Goal: Find contact information: Find contact information

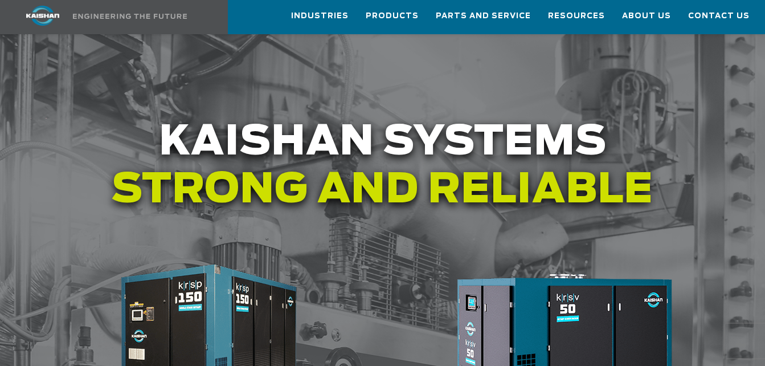
scroll to position [1389, 0]
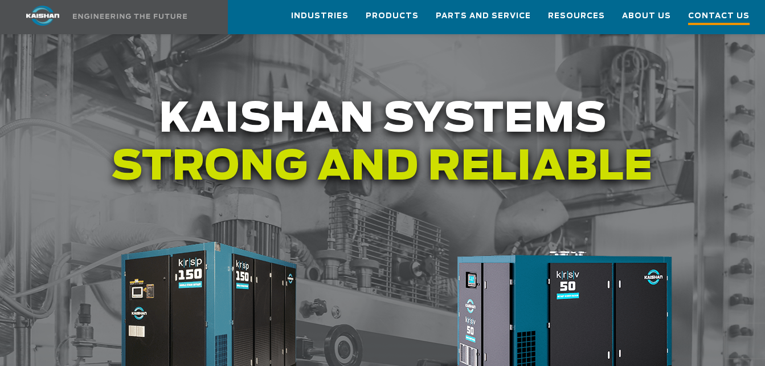
click at [711, 15] on span "Contact Us" at bounding box center [719, 17] width 62 height 15
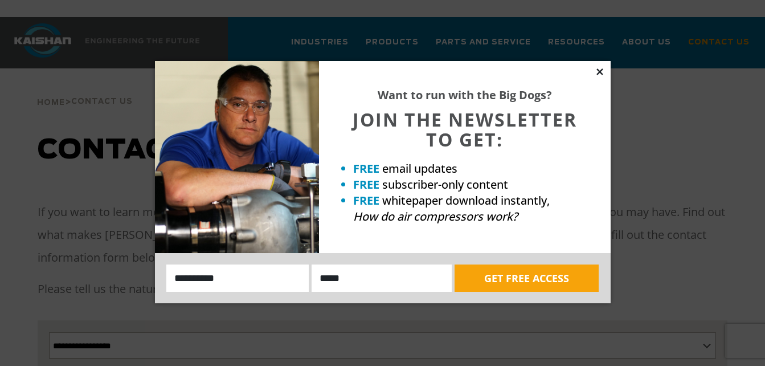
click at [600, 71] on icon at bounding box center [599, 71] width 6 height 6
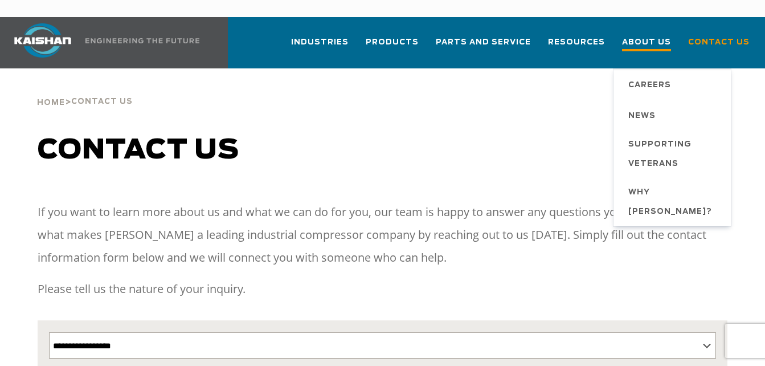
click at [655, 36] on span "About Us" at bounding box center [646, 43] width 49 height 15
